Goal: Task Accomplishment & Management: Manage account settings

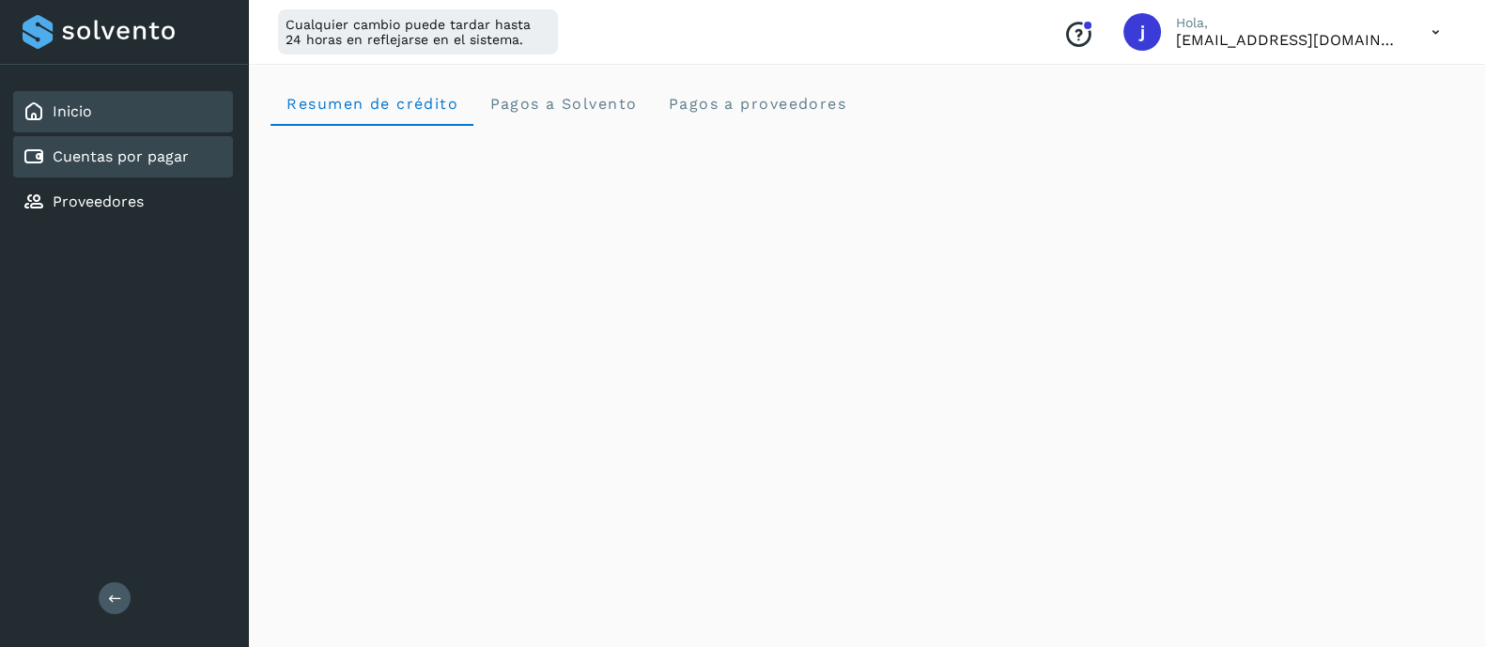
click at [175, 163] on link "Cuentas por pagar" at bounding box center [121, 156] width 136 height 18
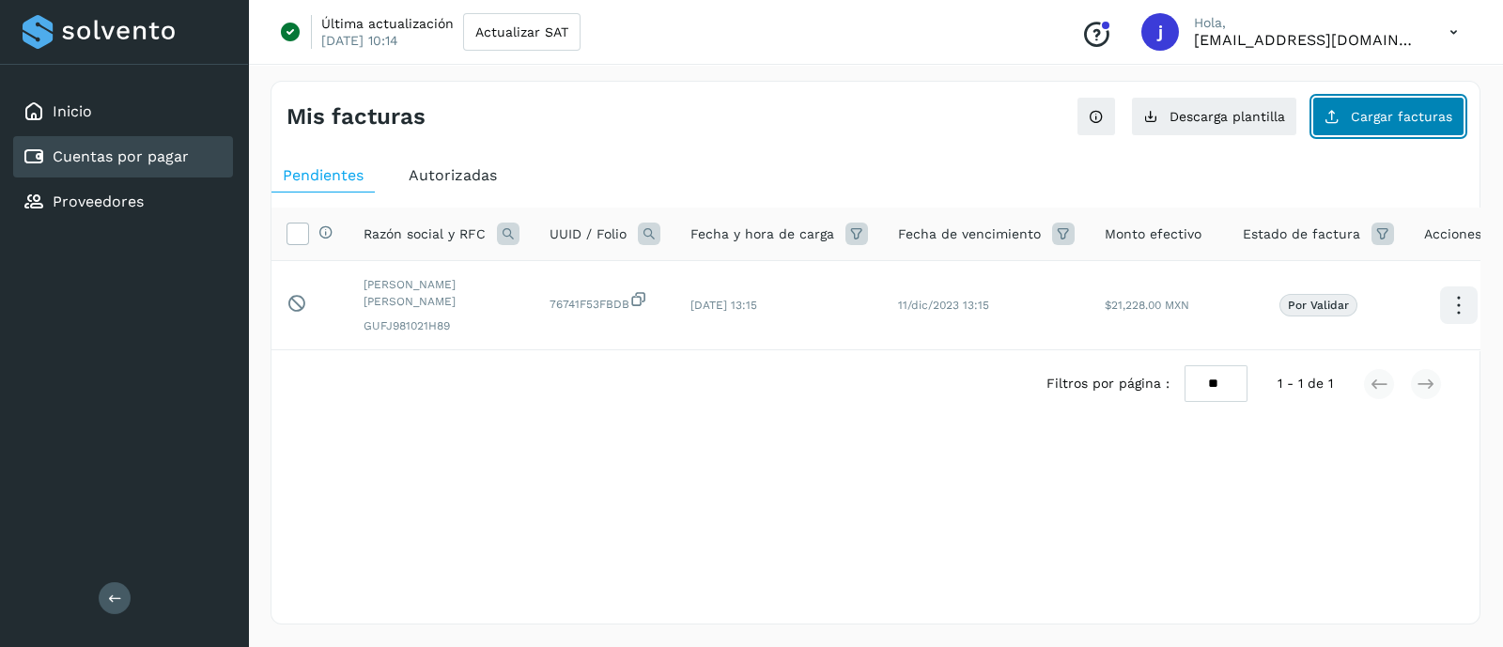
click at [1415, 102] on button "Cargar facturas" at bounding box center [1388, 116] width 152 height 39
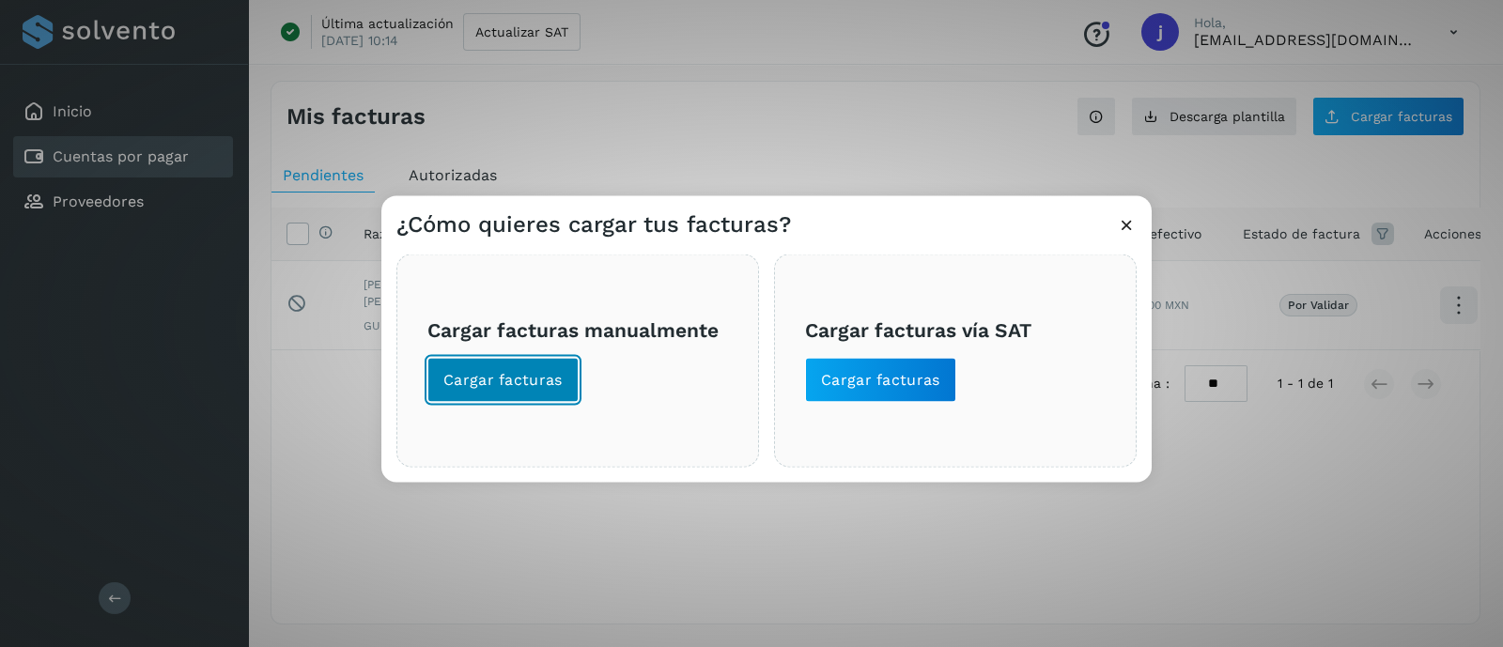
click at [529, 390] on button "Cargar facturas" at bounding box center [502, 379] width 151 height 45
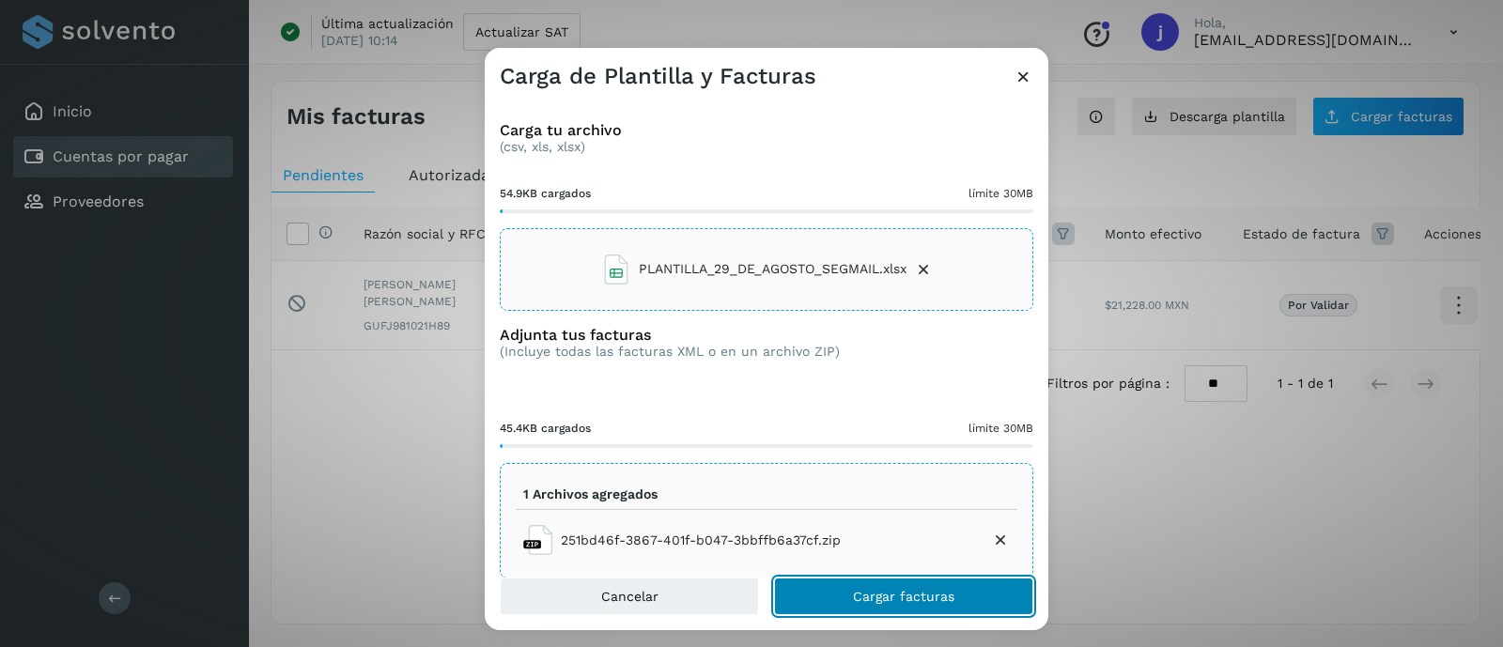
click at [950, 601] on span "Cargar facturas" at bounding box center [903, 596] width 101 height 13
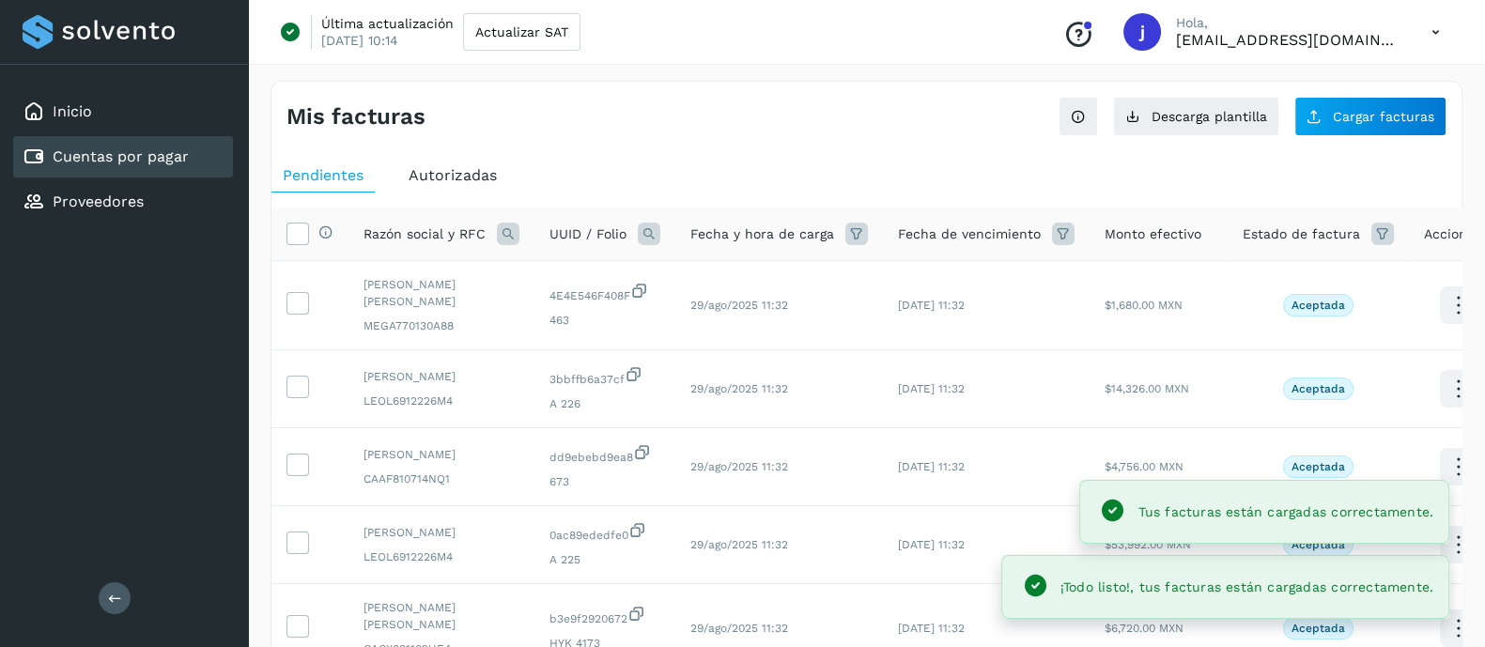
click at [1336, 224] on span "Estado de factura" at bounding box center [1301, 234] width 117 height 20
click at [1376, 237] on icon at bounding box center [1382, 234] width 23 height 23
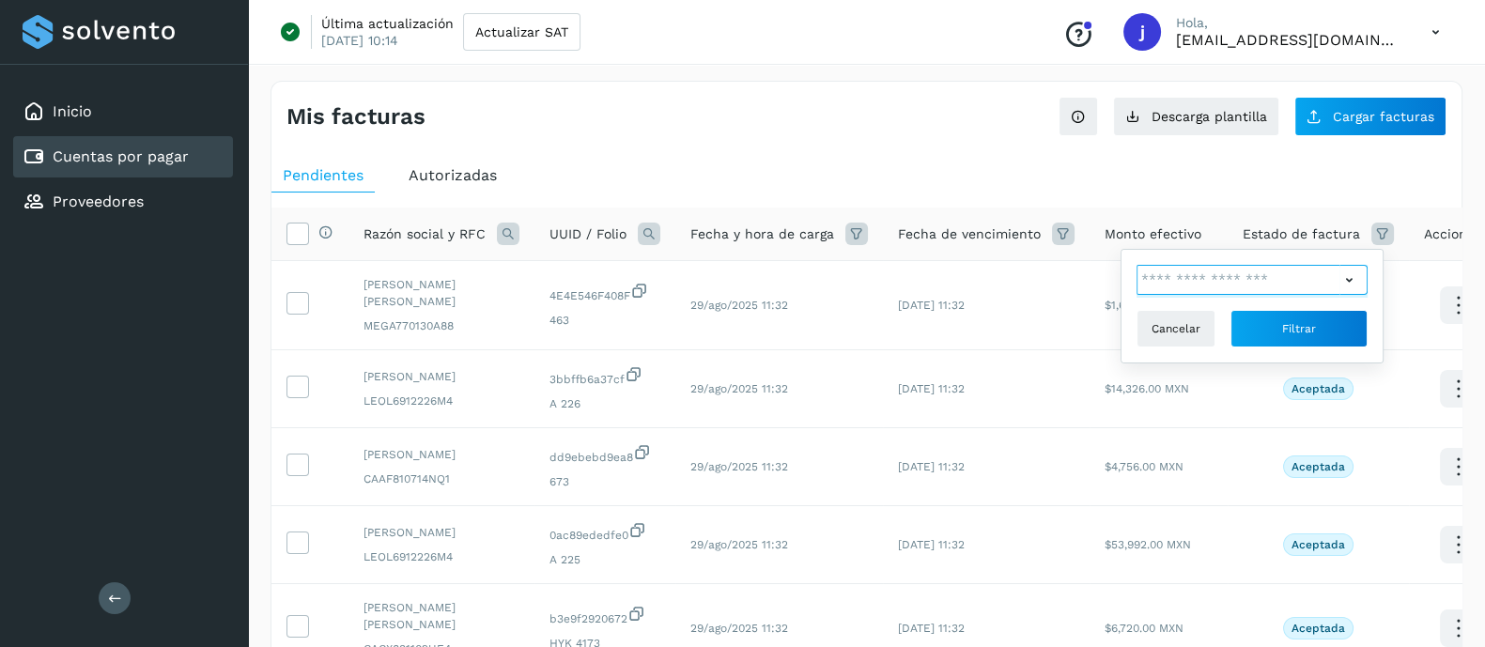
click at [1215, 287] on input "text" at bounding box center [1237, 280] width 203 height 30
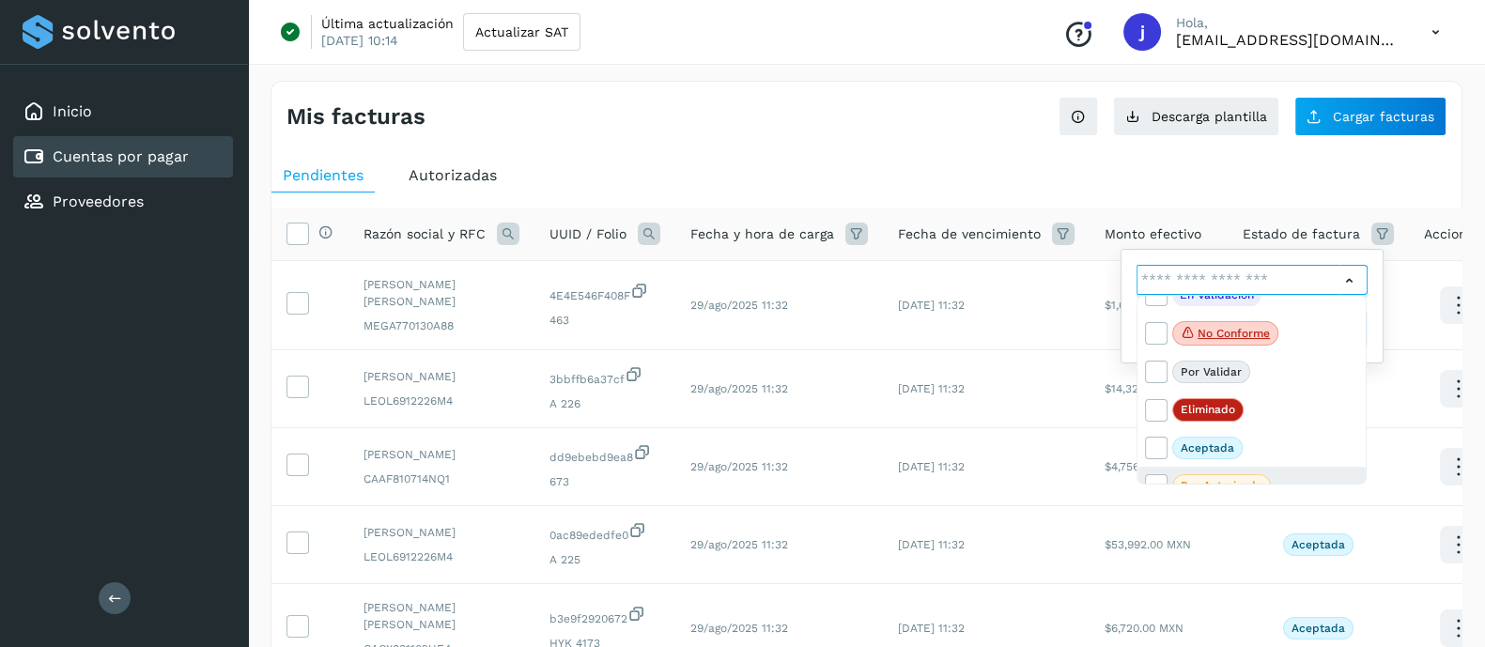
scroll to position [39, 0]
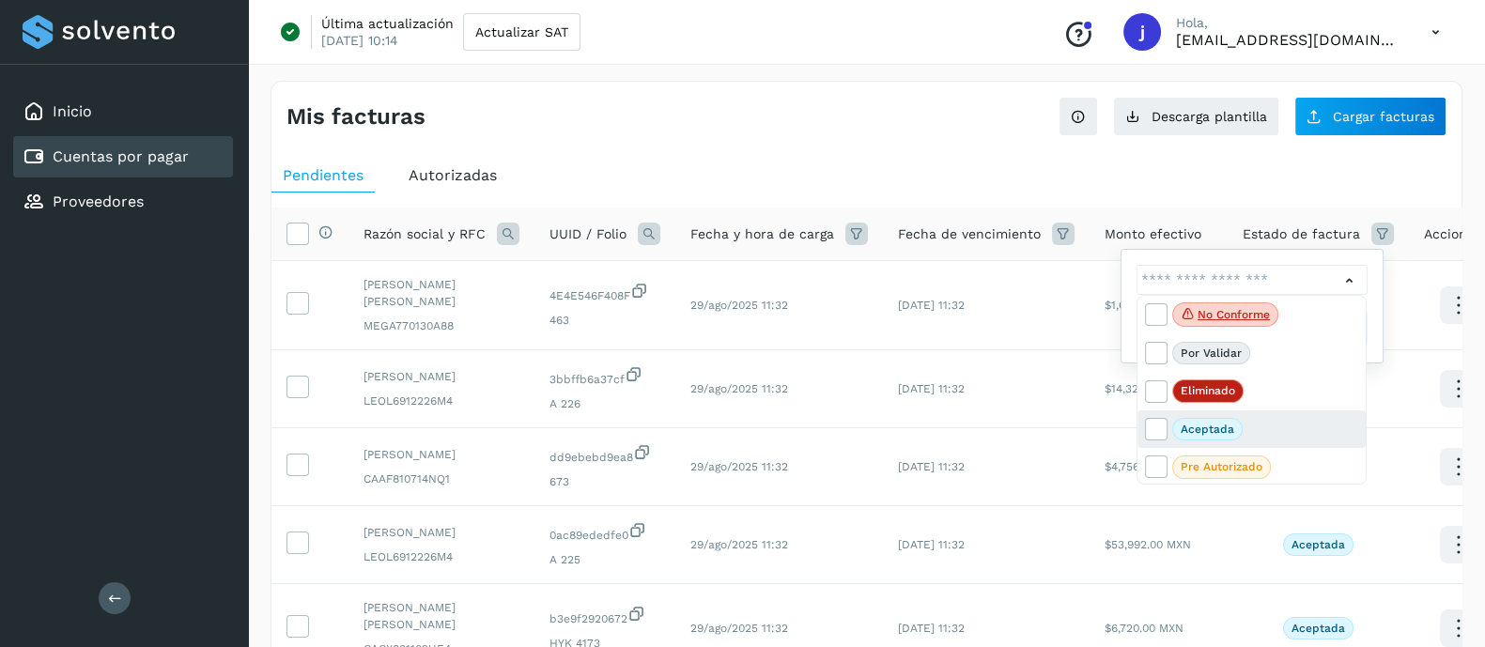
click at [1195, 423] on p "Aceptada" at bounding box center [1208, 429] width 54 height 13
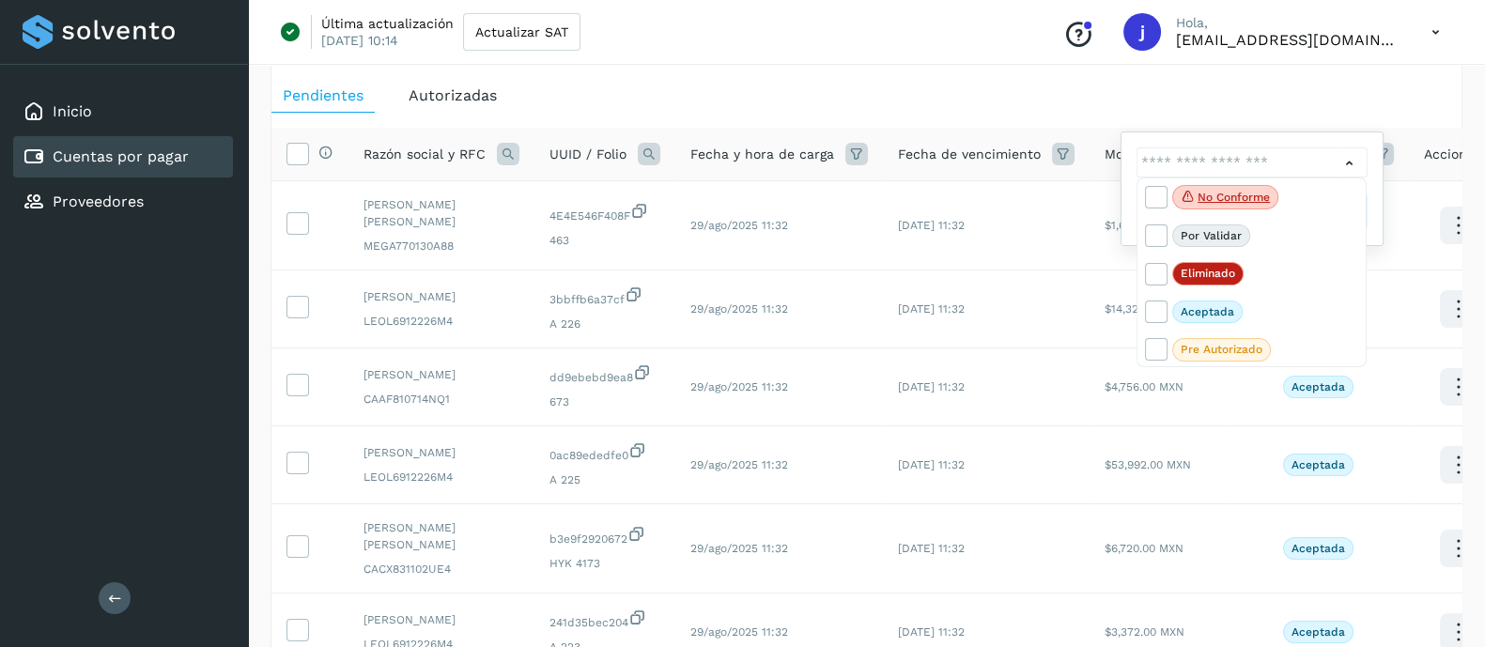
scroll to position [116, 0]
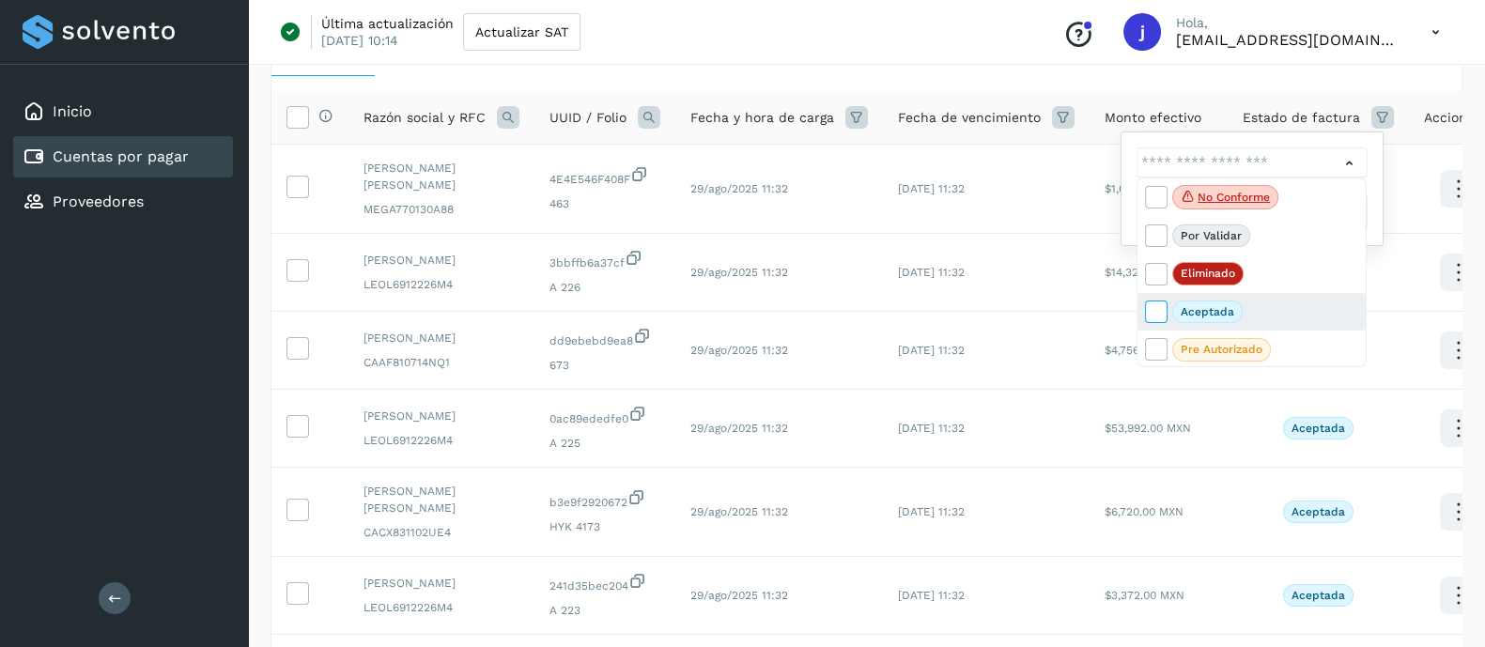
click at [1155, 305] on icon at bounding box center [1155, 310] width 19 height 19
type input "**********"
click at [1274, 154] on div at bounding box center [742, 323] width 1485 height 647
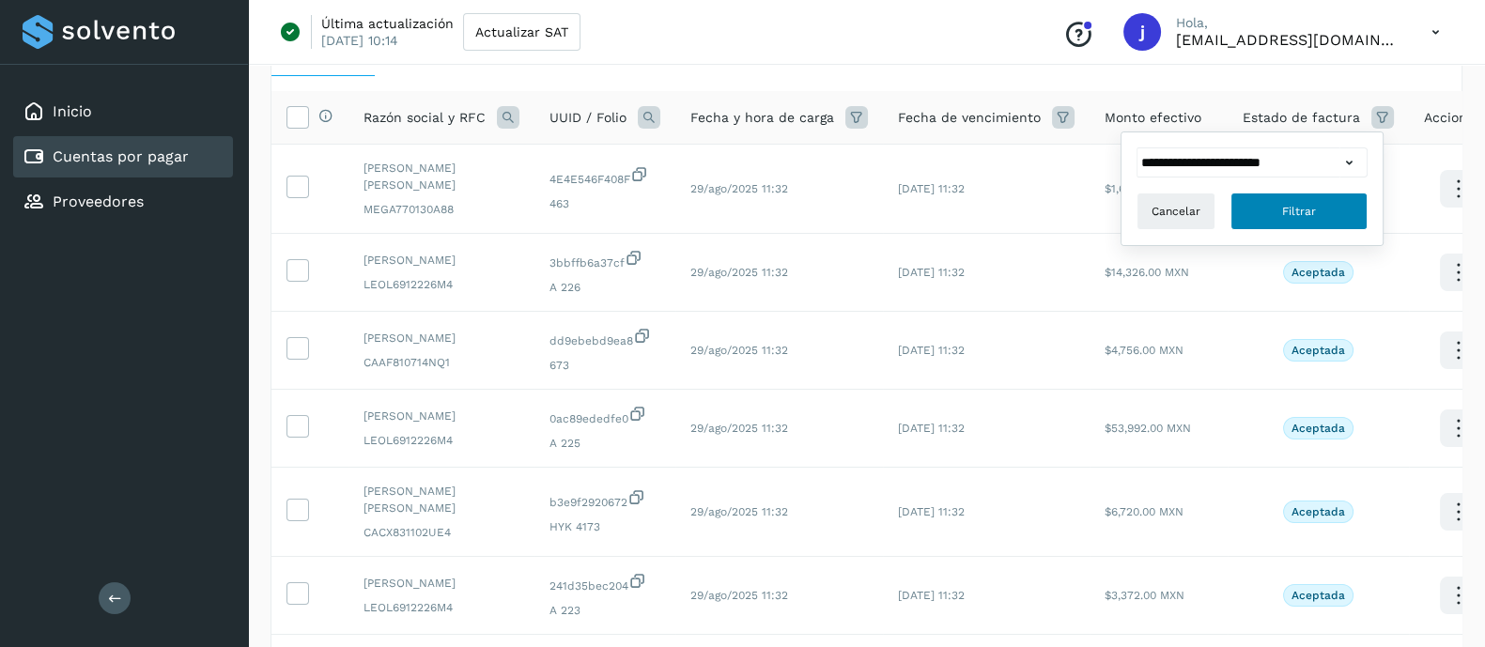
click at [1286, 223] on button "Filtrar" at bounding box center [1298, 212] width 137 height 38
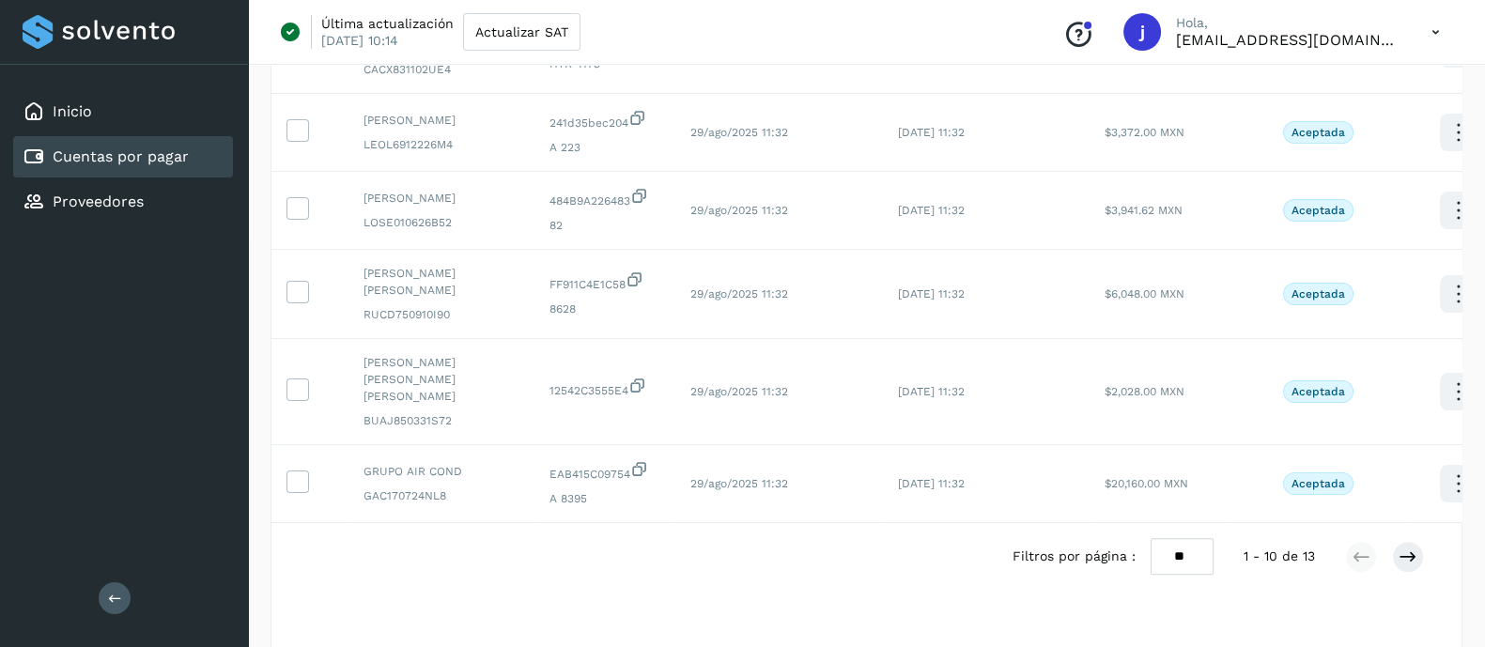
scroll to position [695, 0]
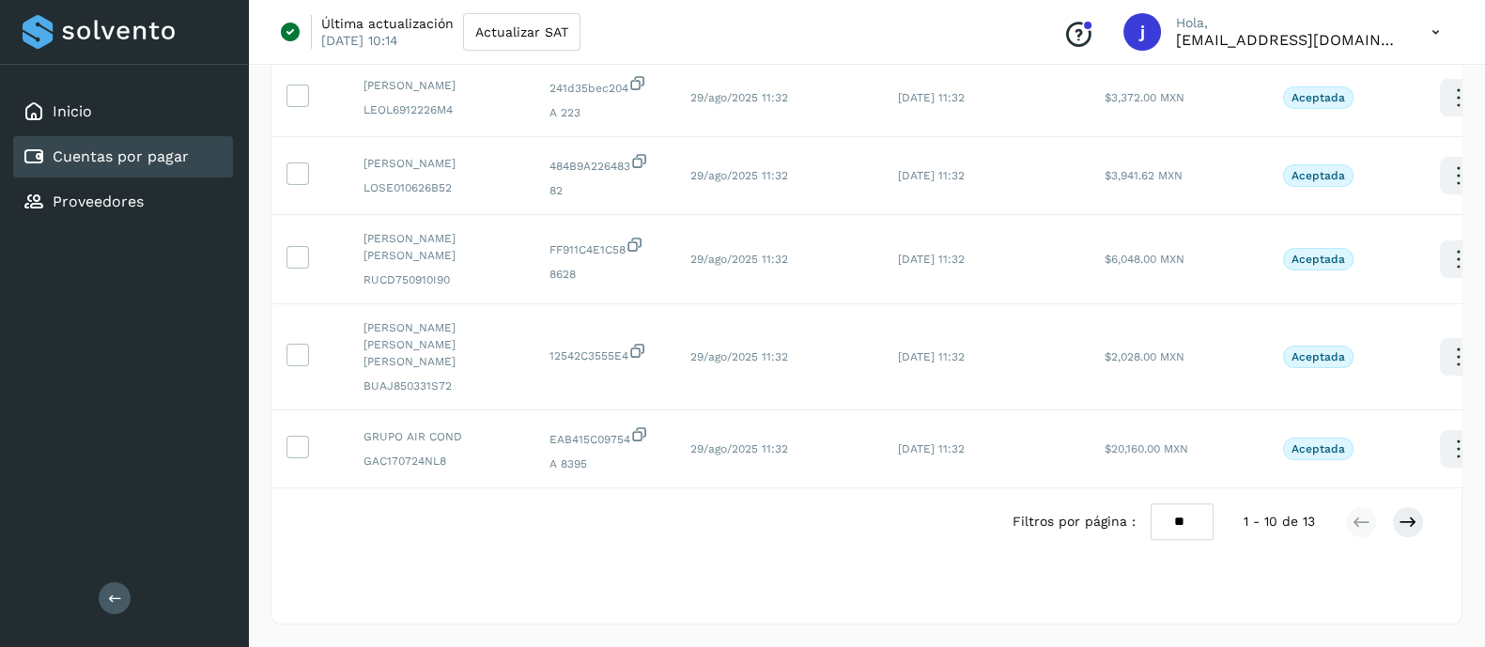
click at [1174, 518] on select "** ** **" at bounding box center [1182, 521] width 63 height 37
select select "**"
click at [1151, 503] on select "** ** **" at bounding box center [1182, 521] width 63 height 37
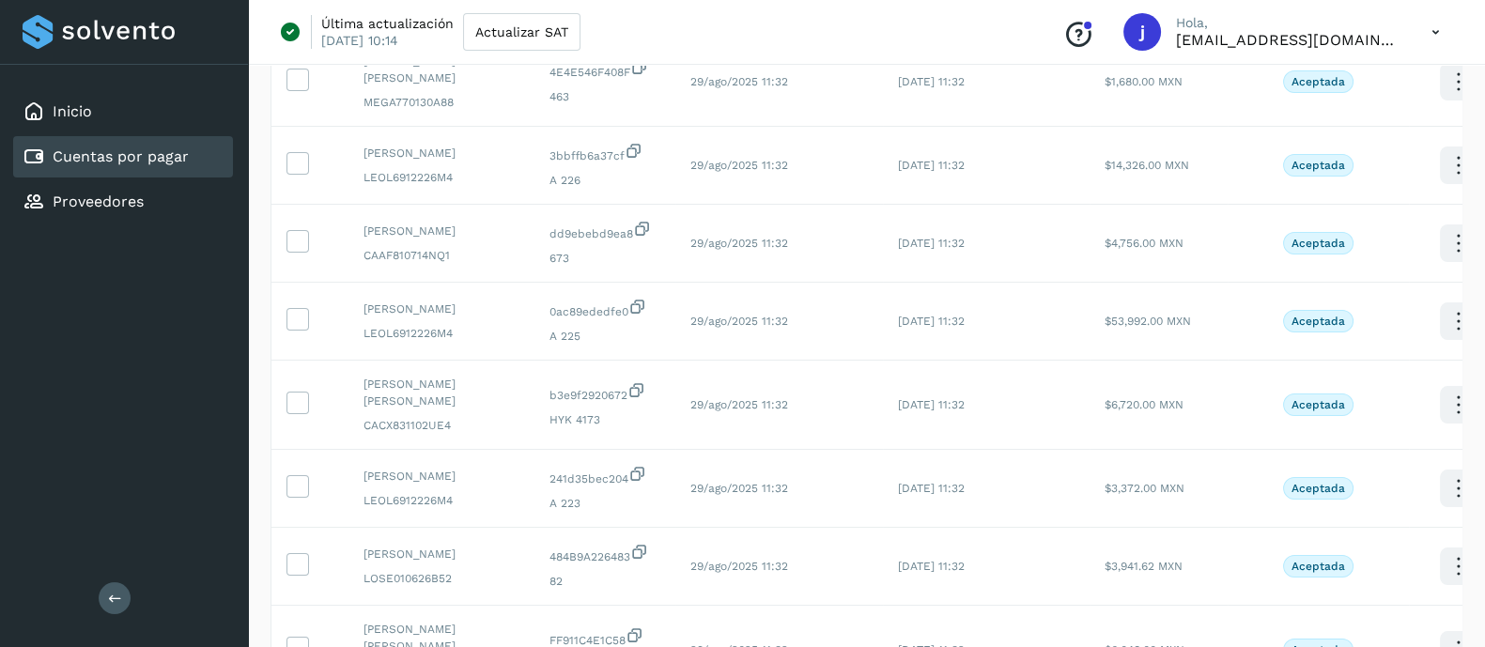
scroll to position [0, 0]
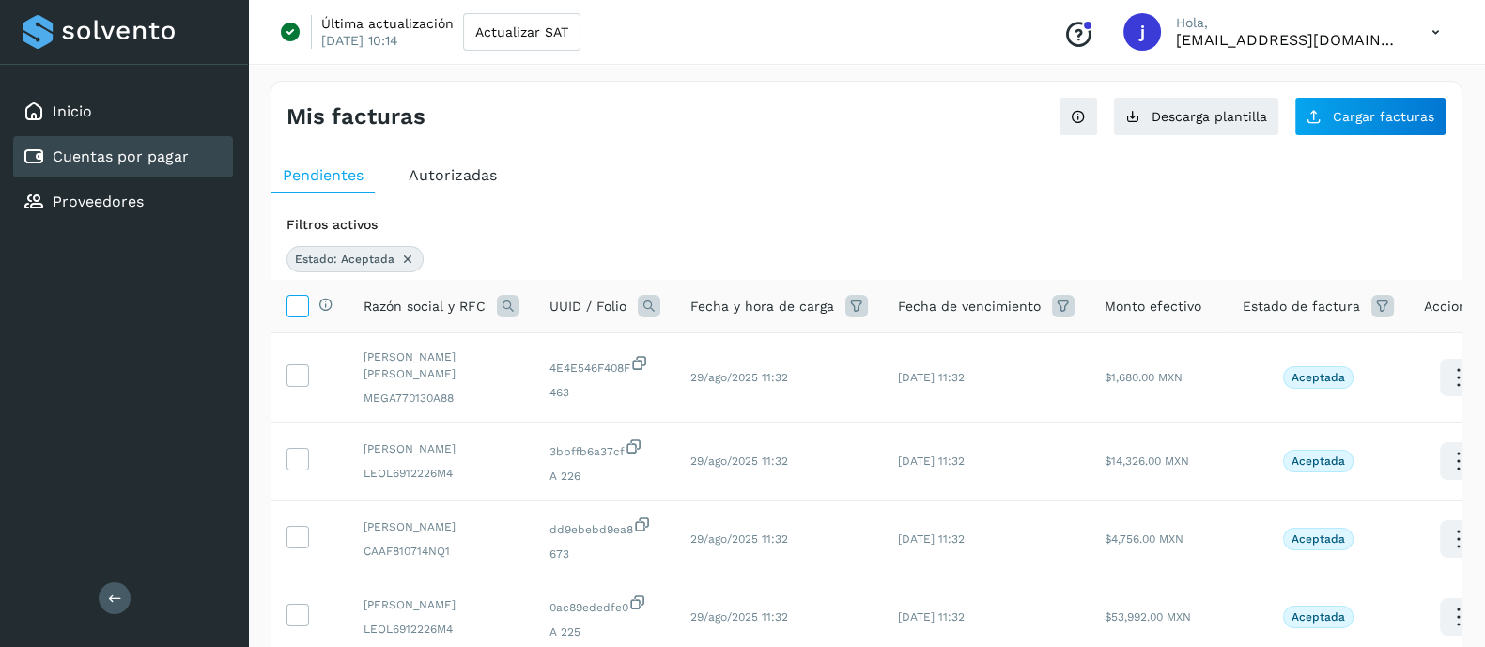
click at [303, 309] on icon at bounding box center [297, 305] width 20 height 20
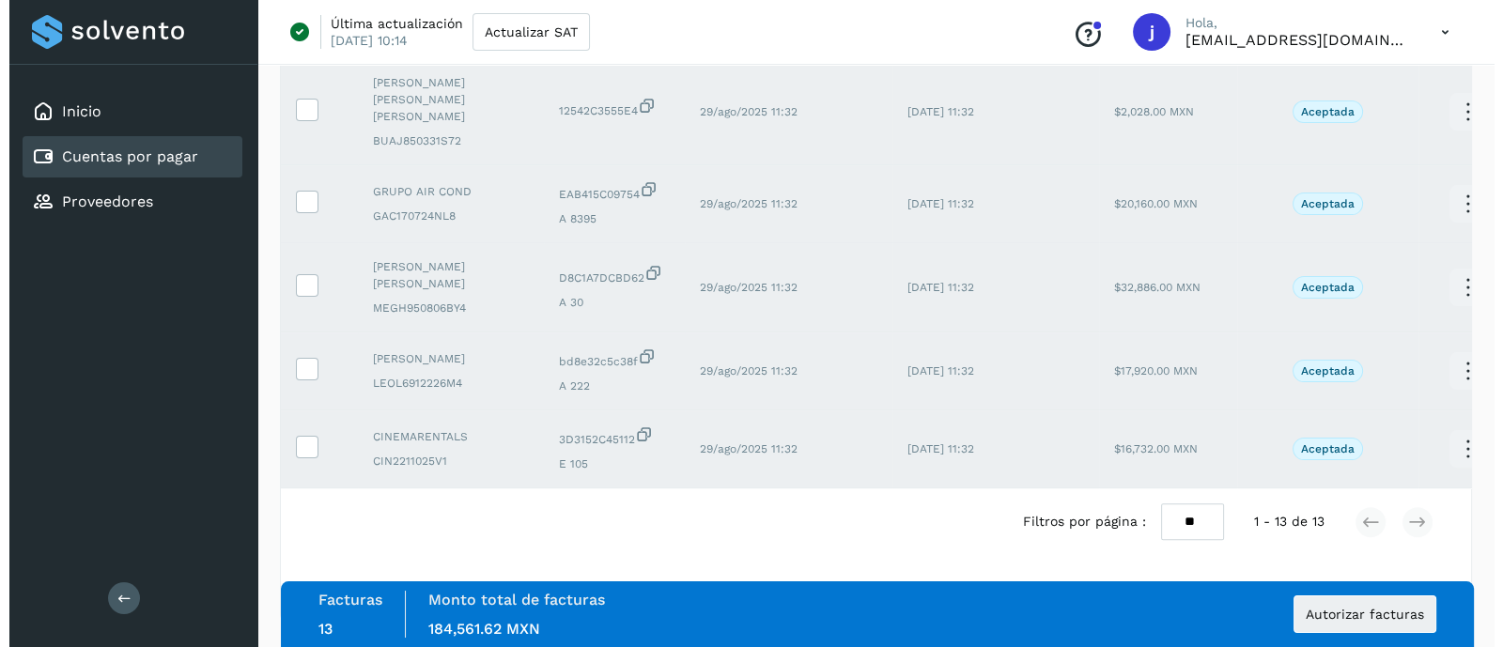
scroll to position [939, 0]
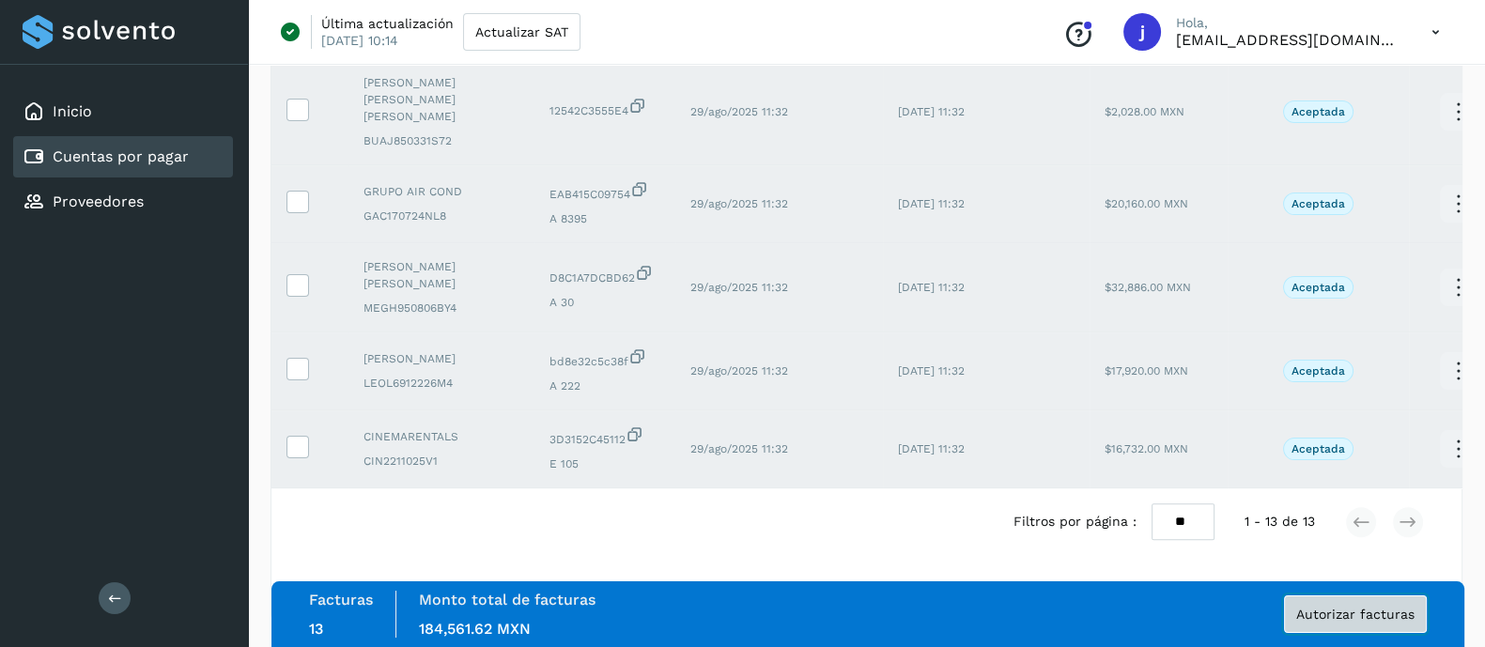
click at [1321, 624] on button "Autorizar facturas" at bounding box center [1355, 614] width 143 height 38
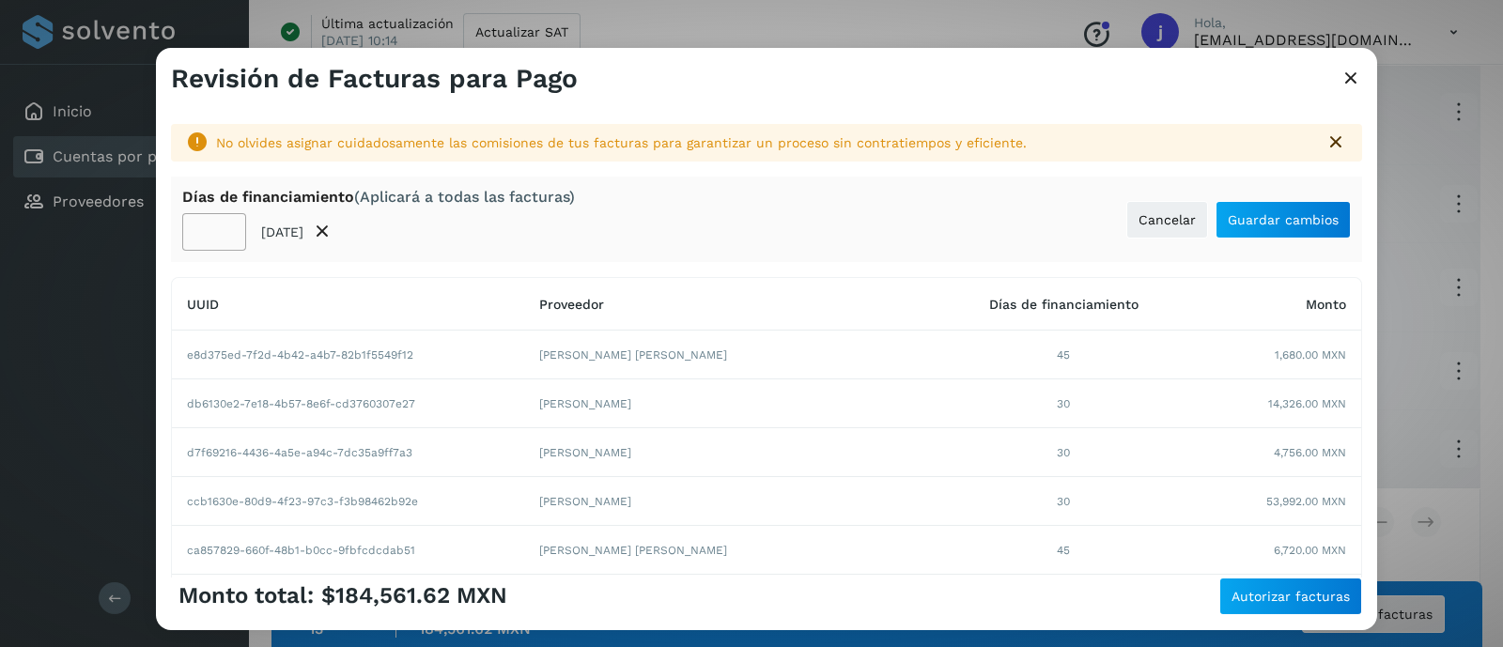
click at [210, 230] on input "**" at bounding box center [214, 232] width 64 height 38
type input "**"
click at [1310, 227] on button "Guardar cambios" at bounding box center [1282, 220] width 135 height 38
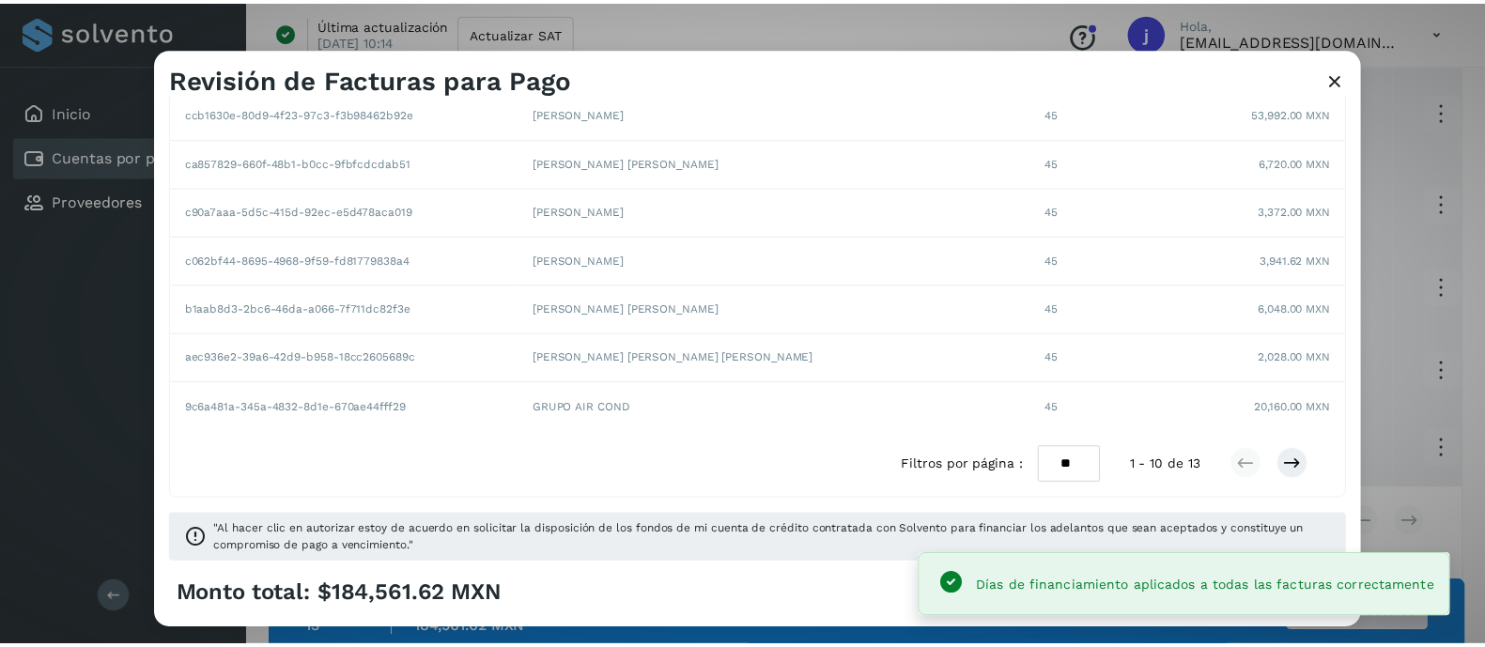
scroll to position [375, 0]
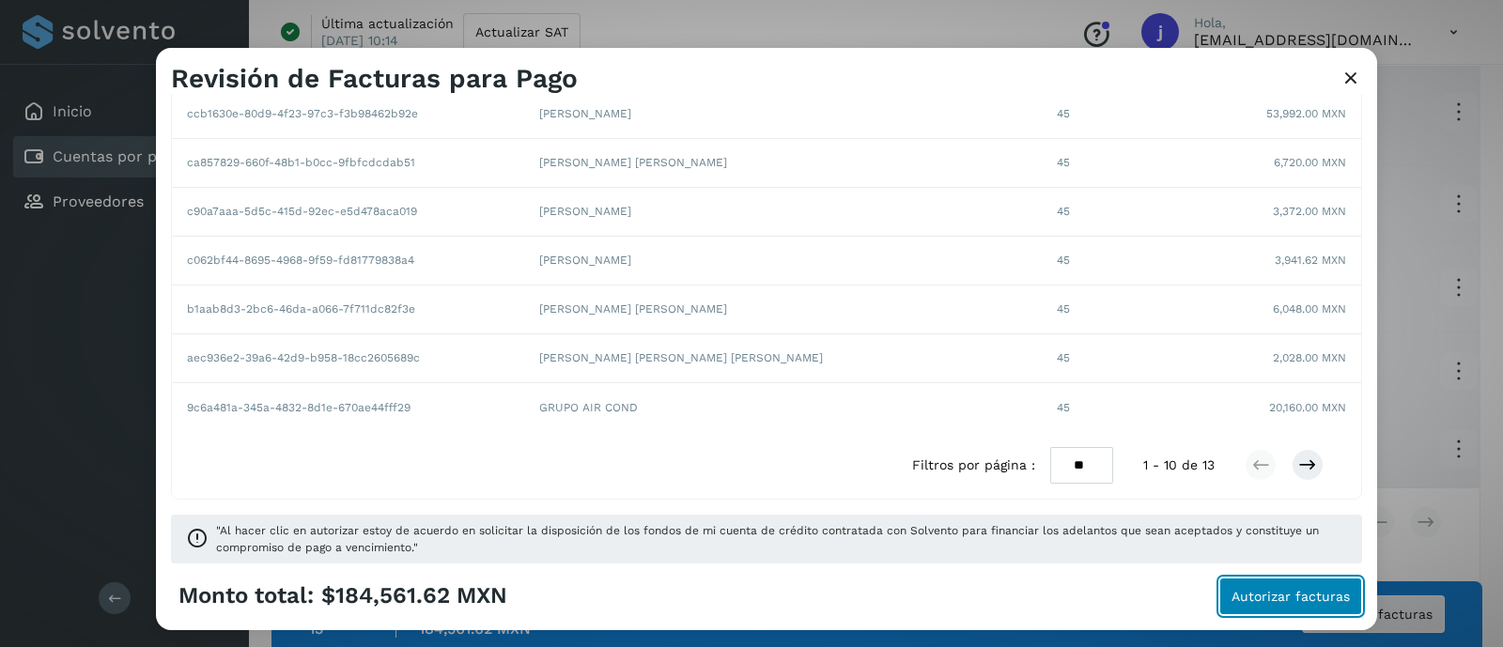
click at [1287, 604] on button "Autorizar facturas" at bounding box center [1290, 597] width 143 height 38
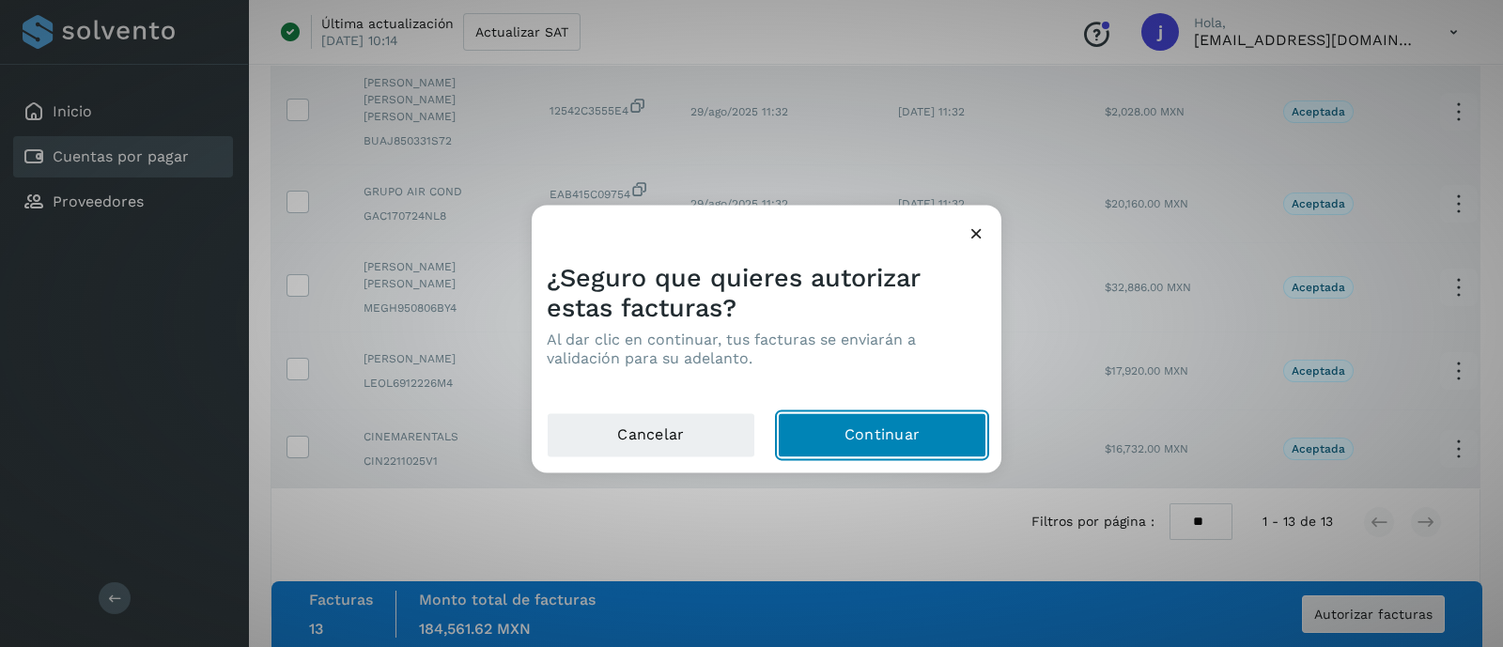
click at [944, 444] on button "Continuar" at bounding box center [882, 434] width 209 height 45
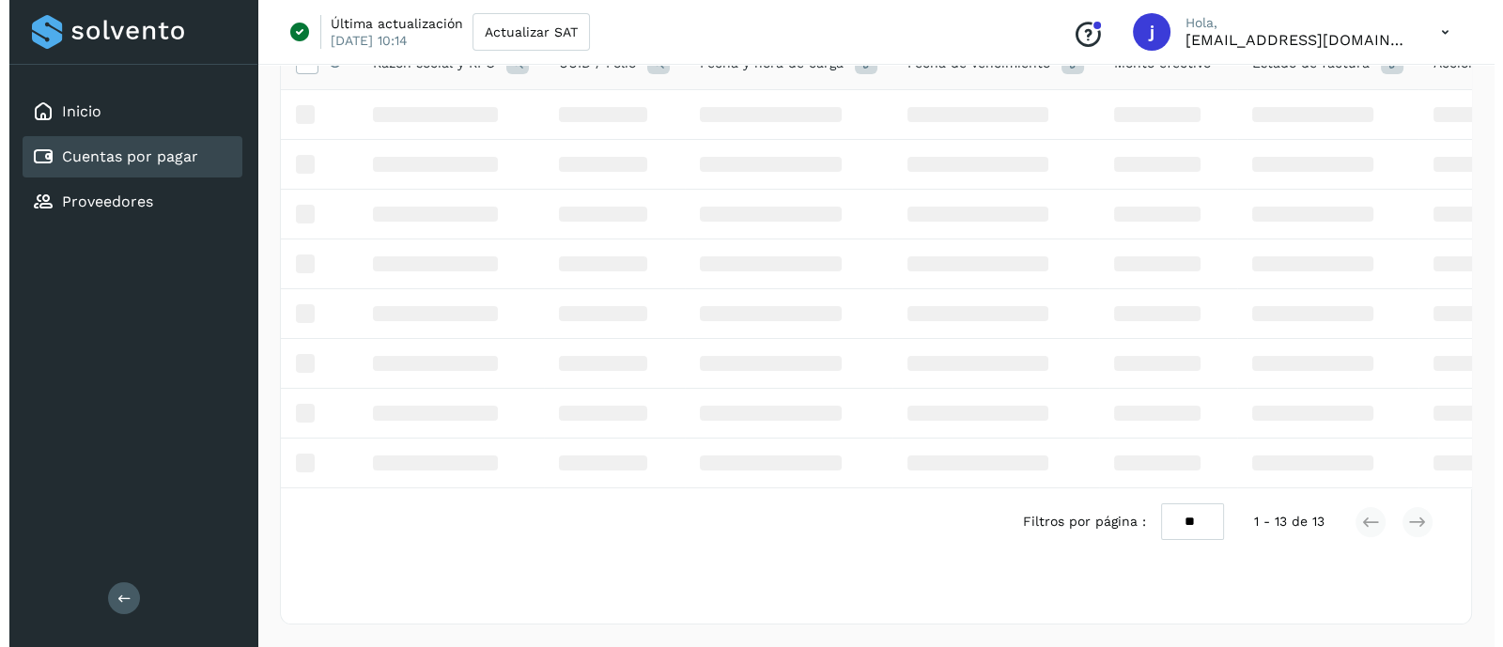
scroll to position [0, 0]
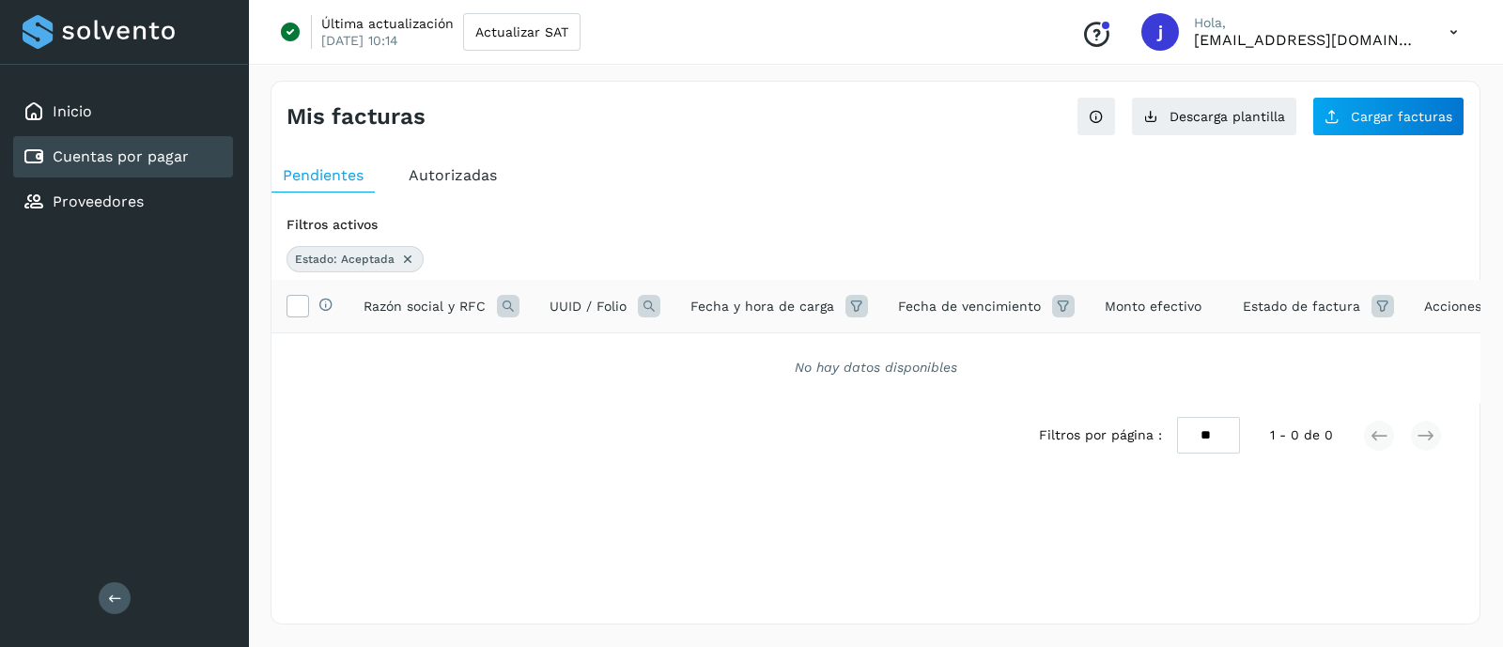
click at [1455, 17] on icon at bounding box center [1453, 32] width 39 height 39
click at [1321, 119] on div "Cerrar sesión" at bounding box center [1360, 121] width 224 height 36
